Goal: Book appointment/travel/reservation

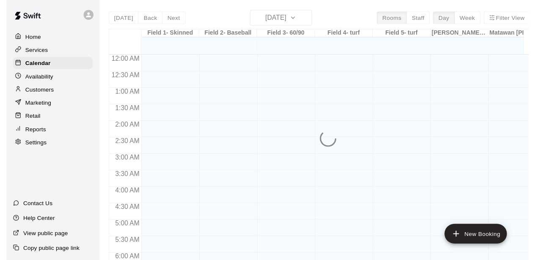
scroll to position [322, 0]
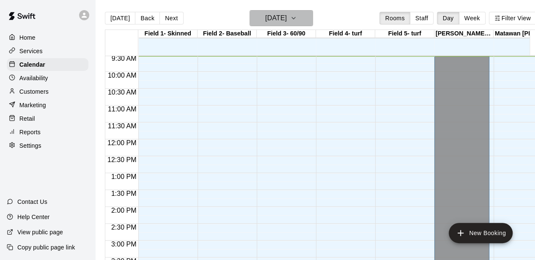
click at [287, 20] on h6 "[DATE]" at bounding box center [276, 18] width 22 height 12
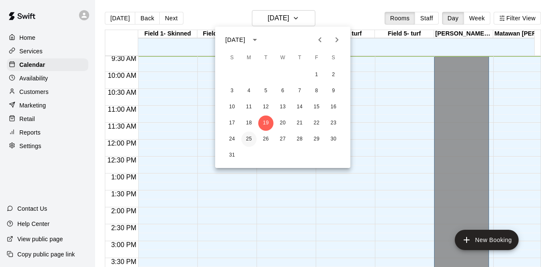
click at [249, 139] on button "25" at bounding box center [248, 138] width 15 height 15
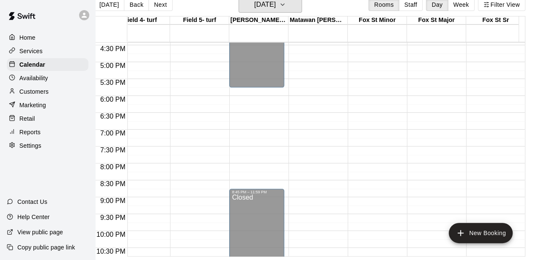
scroll to position [0, 0]
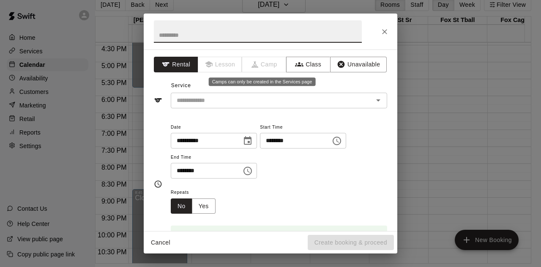
type input "*"
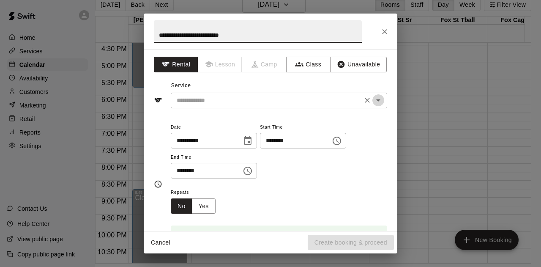
click at [374, 101] on icon "Open" at bounding box center [378, 100] width 10 height 10
type input "**********"
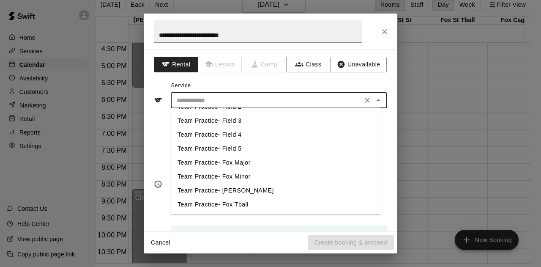
click at [246, 177] on li "Team Practice- Fox Minor" at bounding box center [276, 176] width 210 height 14
type input "**********"
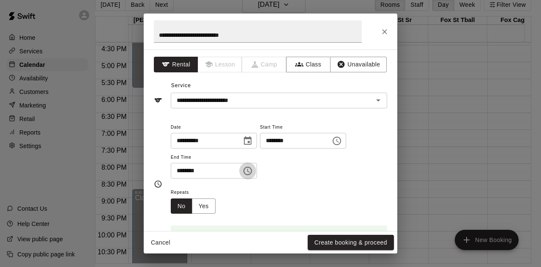
click at [253, 169] on icon "Choose time, selected time is 5:30 PM" at bounding box center [248, 171] width 10 height 10
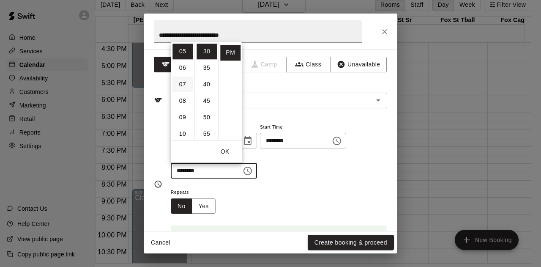
click at [182, 83] on li "07" at bounding box center [182, 84] width 20 height 16
click at [207, 53] on li "00" at bounding box center [207, 52] width 20 height 16
type input "********"
click at [292, 175] on div "**********" at bounding box center [279, 150] width 216 height 57
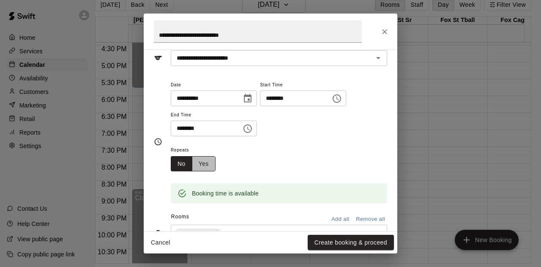
click at [206, 165] on button "Yes" at bounding box center [204, 164] width 24 height 16
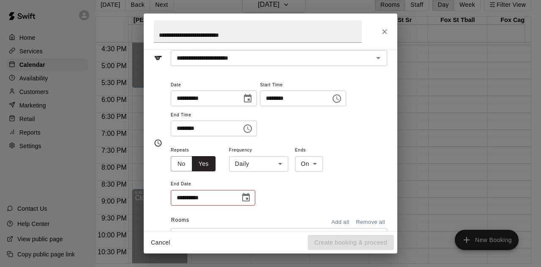
click at [281, 165] on body "Home Services Calendar Availability Customers Marketing Retail Reports Settings…" at bounding box center [260, 126] width 541 height 280
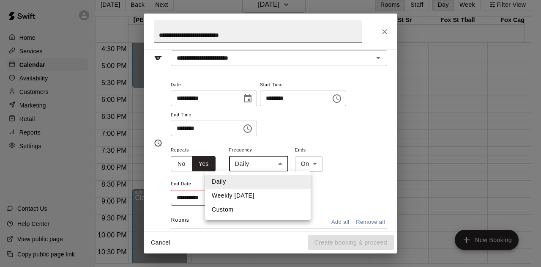
click at [254, 196] on li "Weekly [DATE]" at bounding box center [258, 195] width 106 height 14
type input "******"
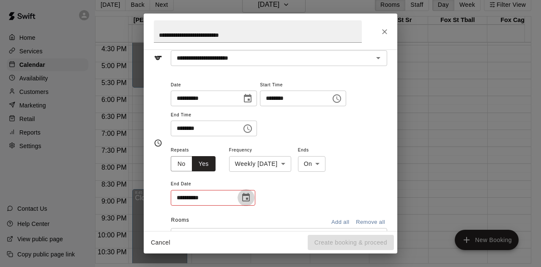
click at [248, 197] on icon "Choose date" at bounding box center [246, 197] width 10 height 10
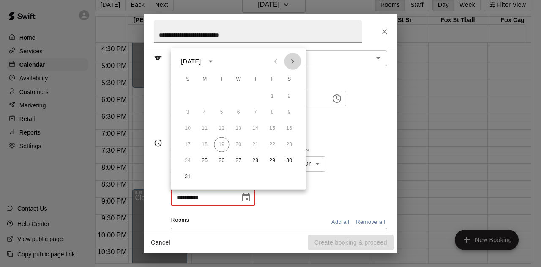
click at [292, 63] on icon "Next month" at bounding box center [292, 61] width 3 height 5
click at [293, 61] on icon "Next month" at bounding box center [292, 61] width 3 height 5
click at [205, 161] on button "27" at bounding box center [204, 160] width 15 height 15
type input "**********"
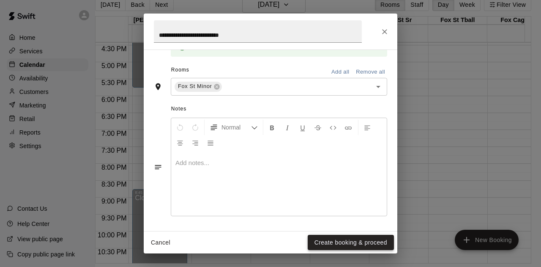
click at [376, 243] on button "Create booking & proceed" at bounding box center [351, 243] width 86 height 16
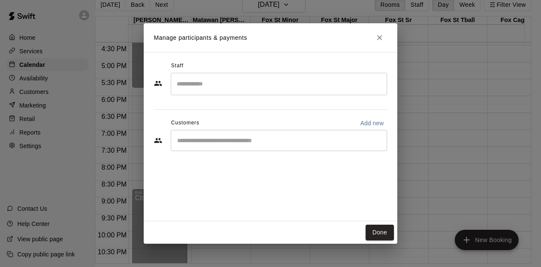
click at [210, 90] on input "Search staff" at bounding box center [279, 83] width 209 height 15
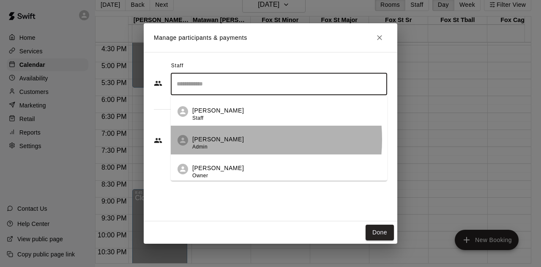
click at [212, 139] on p "[PERSON_NAME]" at bounding box center [218, 139] width 52 height 9
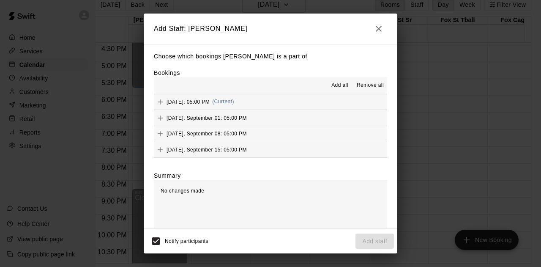
click at [332, 85] on span "Add all" at bounding box center [339, 85] width 17 height 8
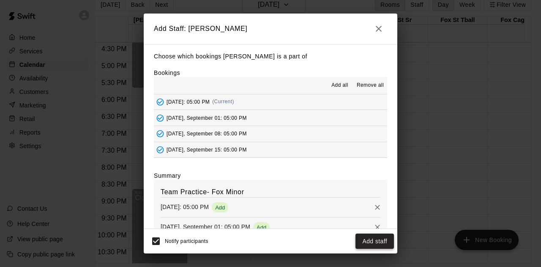
click at [374, 240] on button "Add staff" at bounding box center [374, 241] width 38 height 16
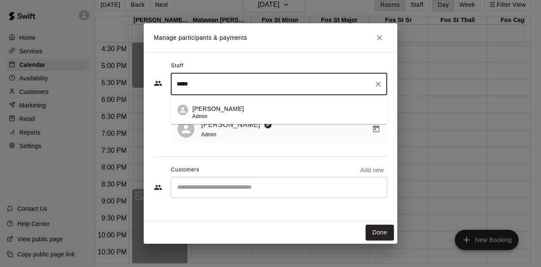
click at [204, 107] on p "[PERSON_NAME]" at bounding box center [218, 108] width 52 height 9
type input "*****"
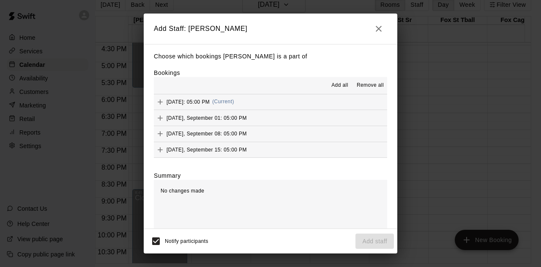
click at [332, 85] on span "Add all" at bounding box center [339, 85] width 17 height 8
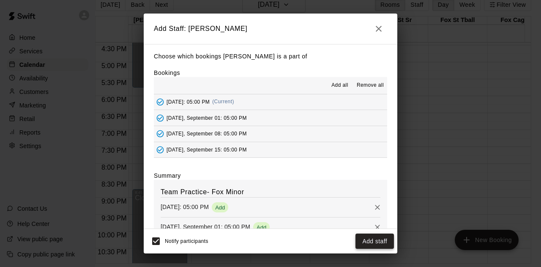
click at [374, 242] on button "Add staff" at bounding box center [374, 241] width 38 height 16
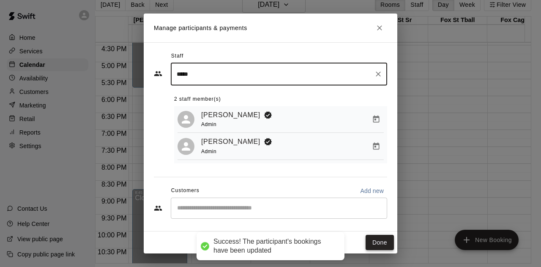
click at [384, 240] on button "Done" at bounding box center [380, 243] width 28 height 16
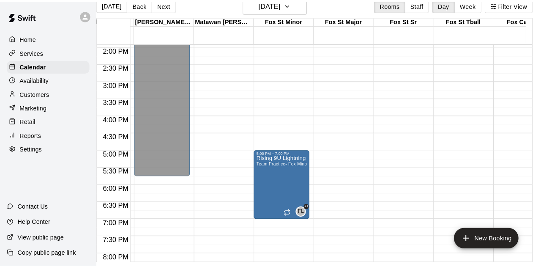
scroll to position [513, 292]
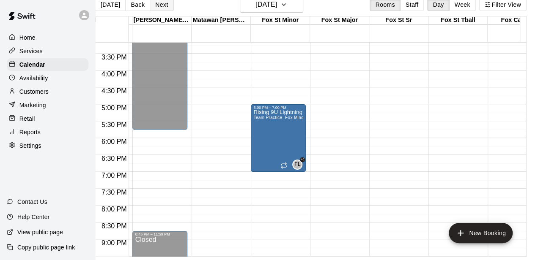
click at [164, 6] on button "Next" at bounding box center [162, 4] width 24 height 13
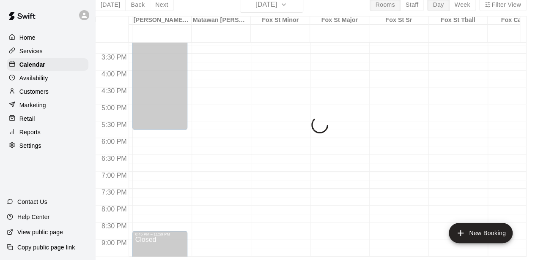
click at [163, 6] on div "[DATE] Back [DATE][DATE] Rooms Staff Day Week Filter View Field 1- Skinned 26 […" at bounding box center [310, 127] width 431 height 260
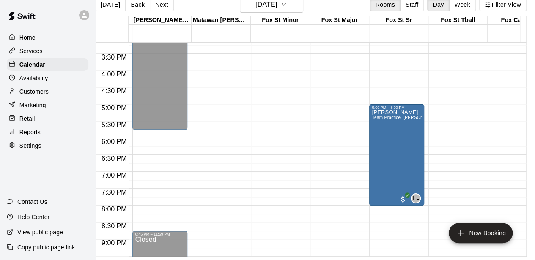
click at [163, 6] on button "Next" at bounding box center [162, 4] width 24 height 13
click at [153, 5] on button "Next" at bounding box center [162, 4] width 24 height 13
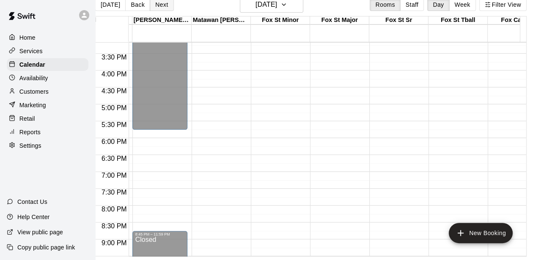
click at [153, 5] on button "Next" at bounding box center [162, 4] width 24 height 13
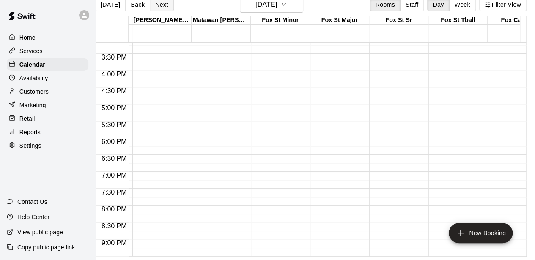
click at [153, 5] on button "Next" at bounding box center [162, 4] width 24 height 13
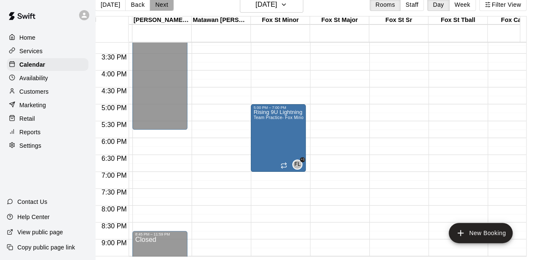
click at [153, 5] on button "Next" at bounding box center [162, 4] width 24 height 13
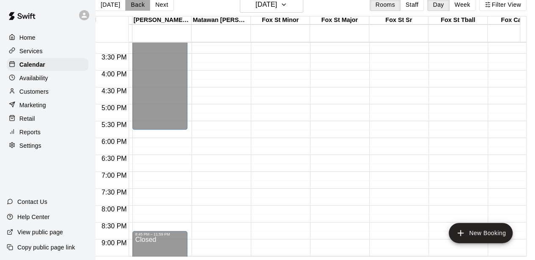
click at [133, 6] on button "Back" at bounding box center [137, 4] width 25 height 13
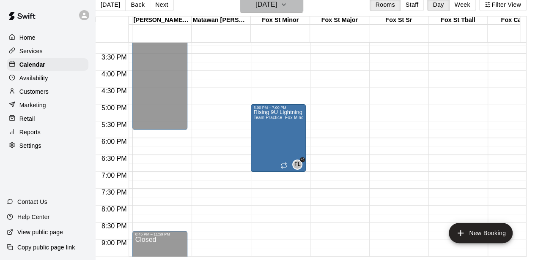
click at [287, 4] on icon "button" at bounding box center [283, 5] width 7 height 10
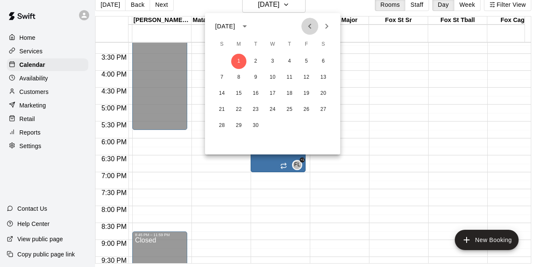
click at [309, 29] on icon "Previous month" at bounding box center [310, 26] width 10 height 10
click at [114, 7] on div at bounding box center [270, 133] width 541 height 267
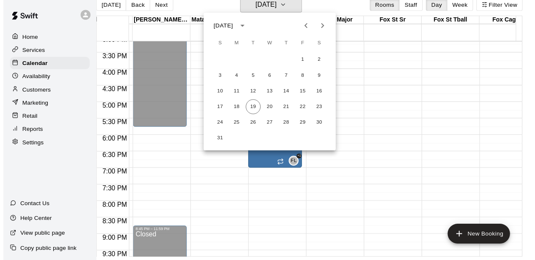
scroll to position [10, 10]
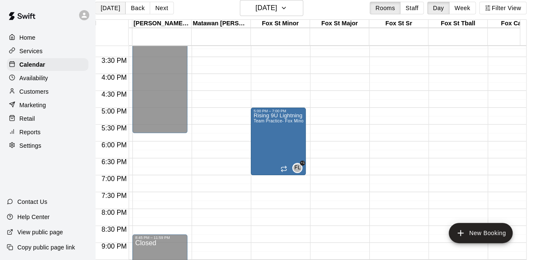
click at [104, 8] on button "[DATE]" at bounding box center [110, 8] width 30 height 13
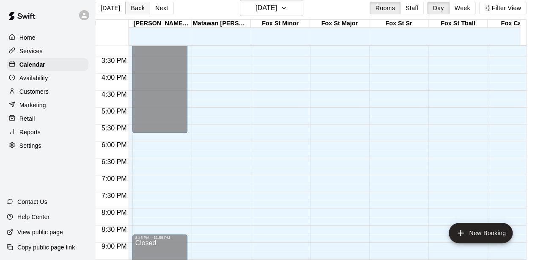
click at [132, 11] on button "Back" at bounding box center [137, 8] width 25 height 13
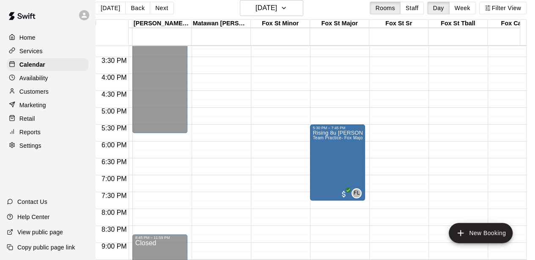
scroll to position [555, 292]
